Goal: Subscribe to service/newsletter

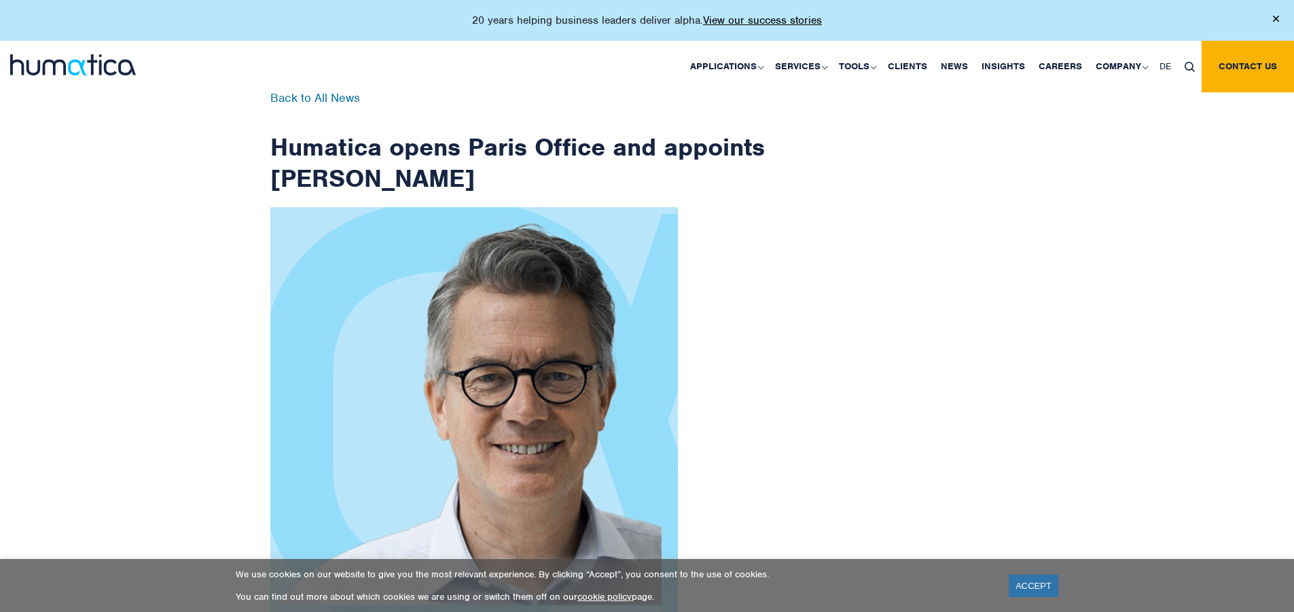
scroll to position [2167, 0]
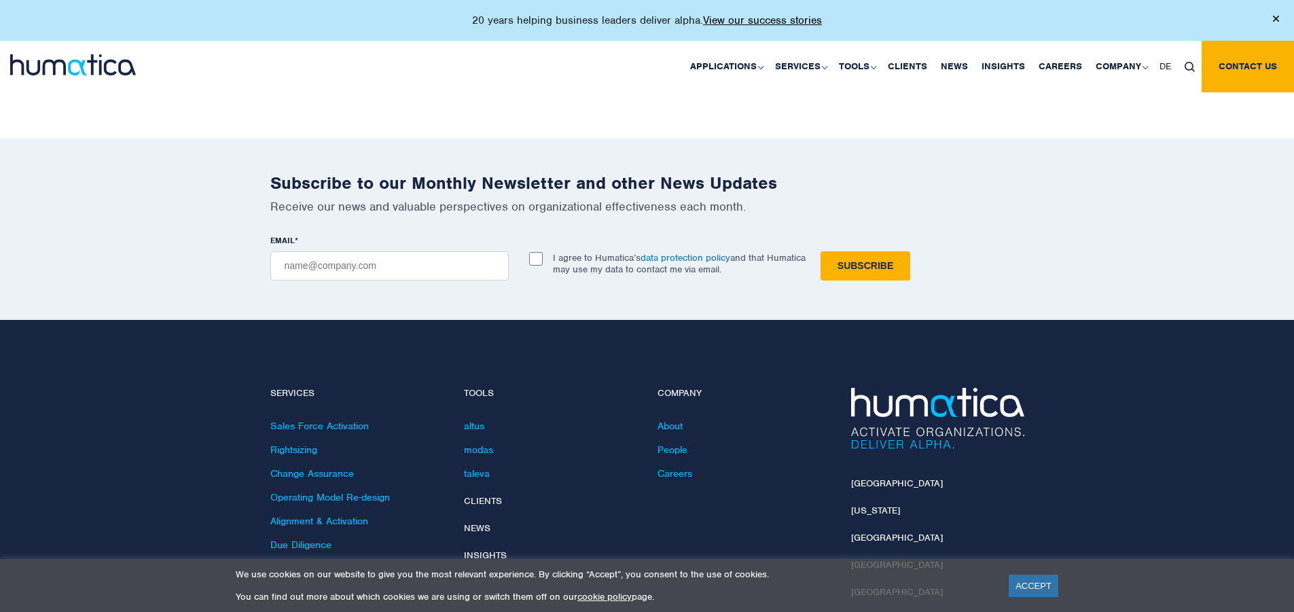
checkbox input "true"
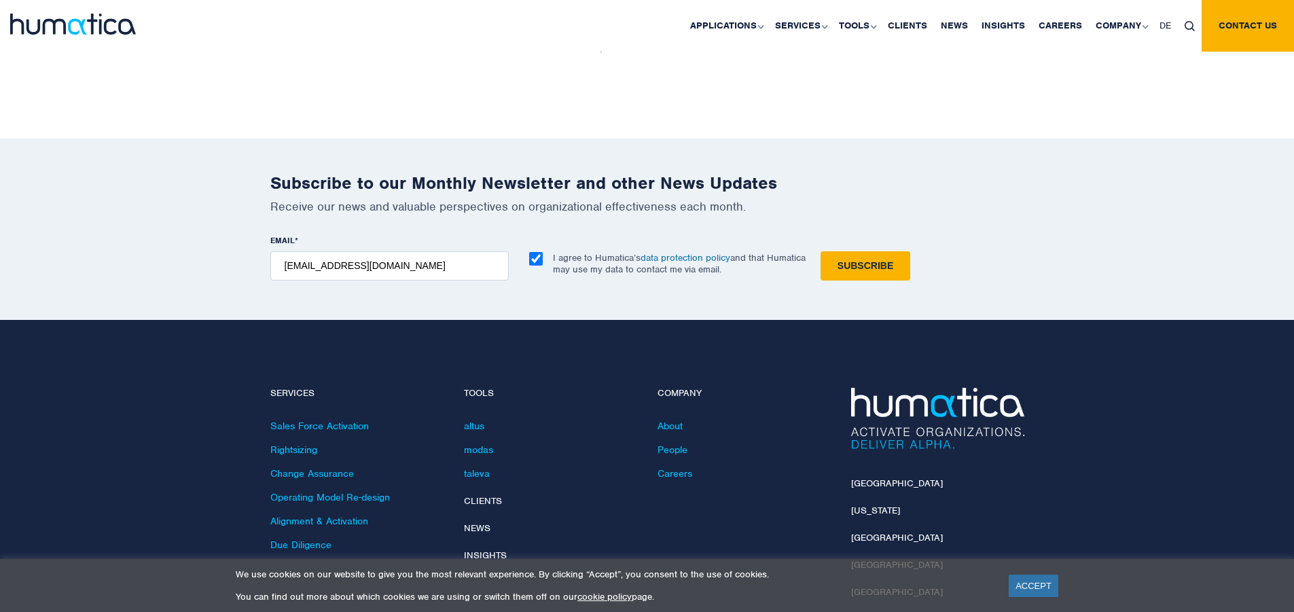
type input "[EMAIL_ADDRESS][DOMAIN_NAME]"
click at [821, 251] on input "Subscribe" at bounding box center [866, 265] width 90 height 29
